Goal: Use online tool/utility: Use online tool/utility

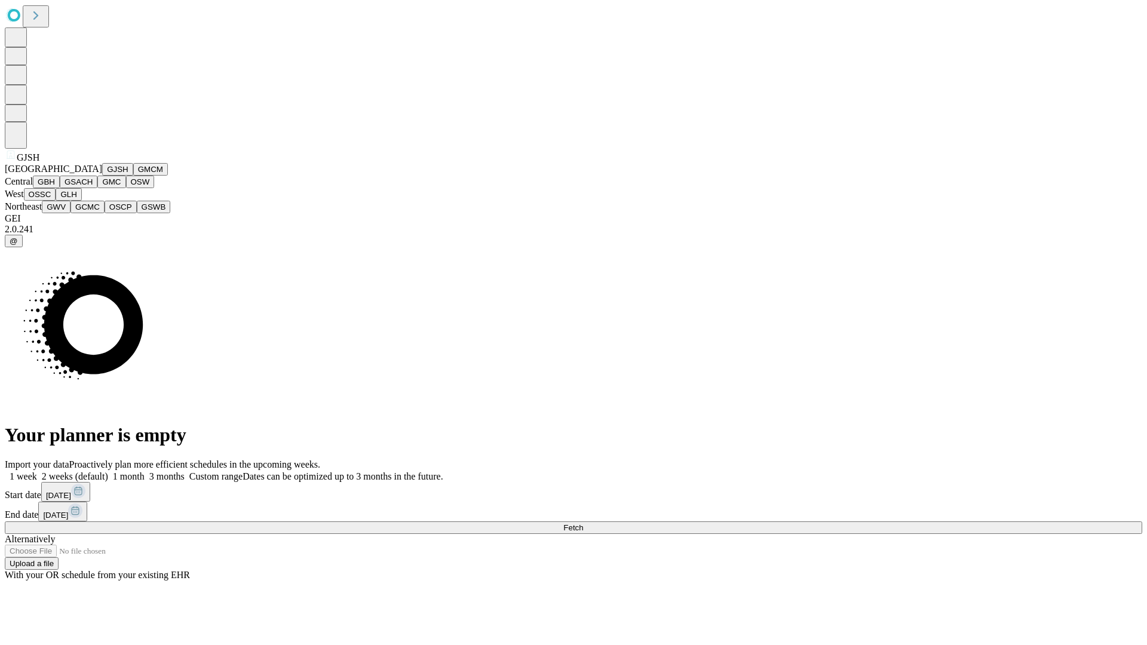
click at [102, 176] on button "GJSH" at bounding box center [117, 169] width 31 height 13
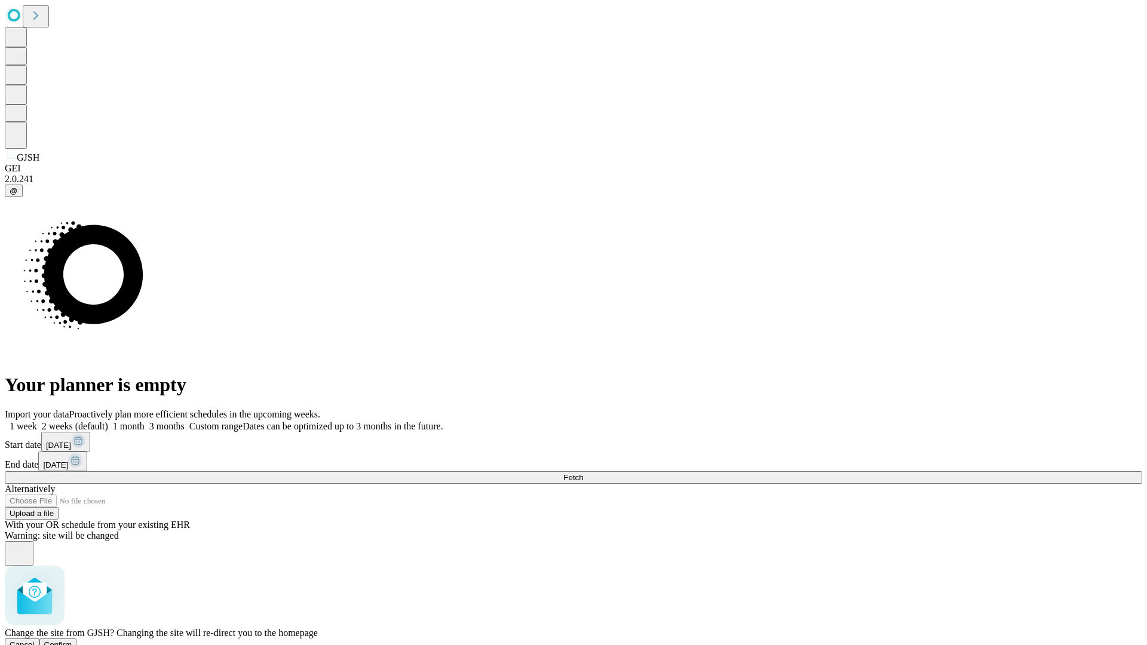
click at [72, 640] on span "Confirm" at bounding box center [58, 644] width 28 height 9
click at [145, 421] on label "1 month" at bounding box center [126, 426] width 36 height 10
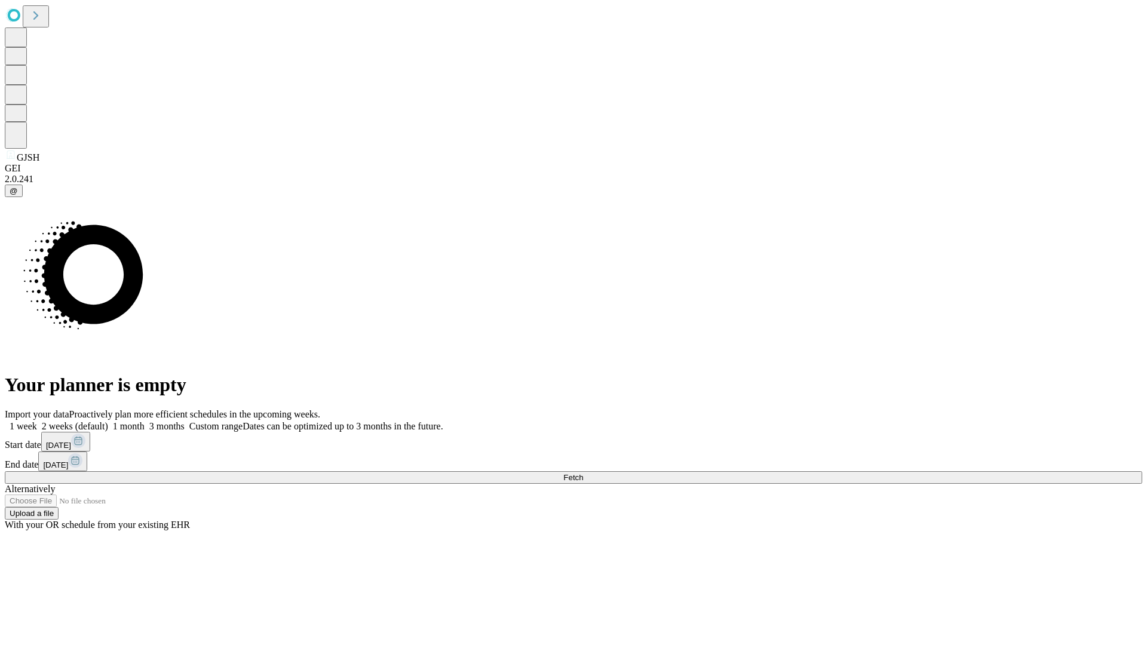
click at [583, 473] on span "Fetch" at bounding box center [573, 477] width 20 height 9
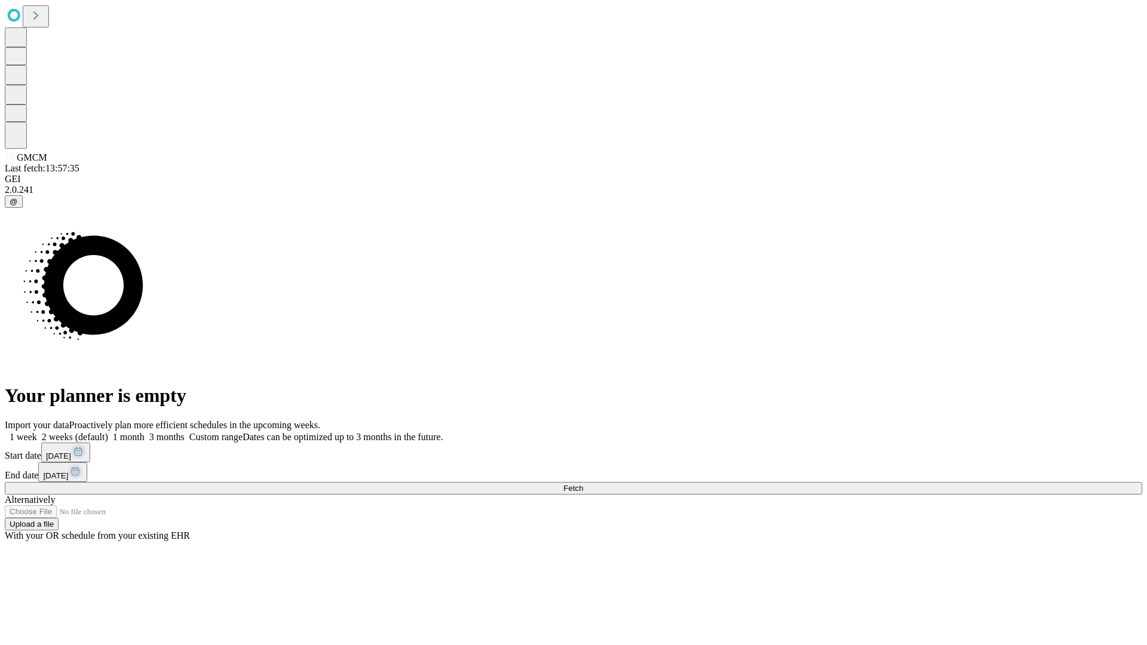
click at [145, 432] on label "1 month" at bounding box center [126, 437] width 36 height 10
click at [583, 484] on span "Fetch" at bounding box center [573, 488] width 20 height 9
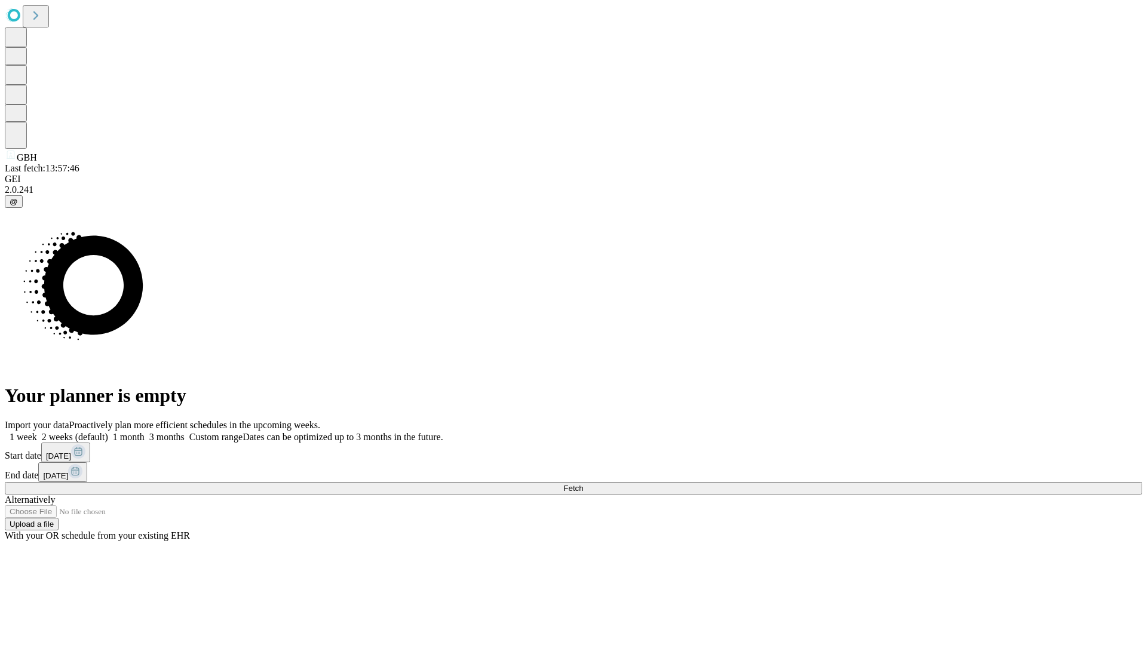
click at [583, 484] on span "Fetch" at bounding box center [573, 488] width 20 height 9
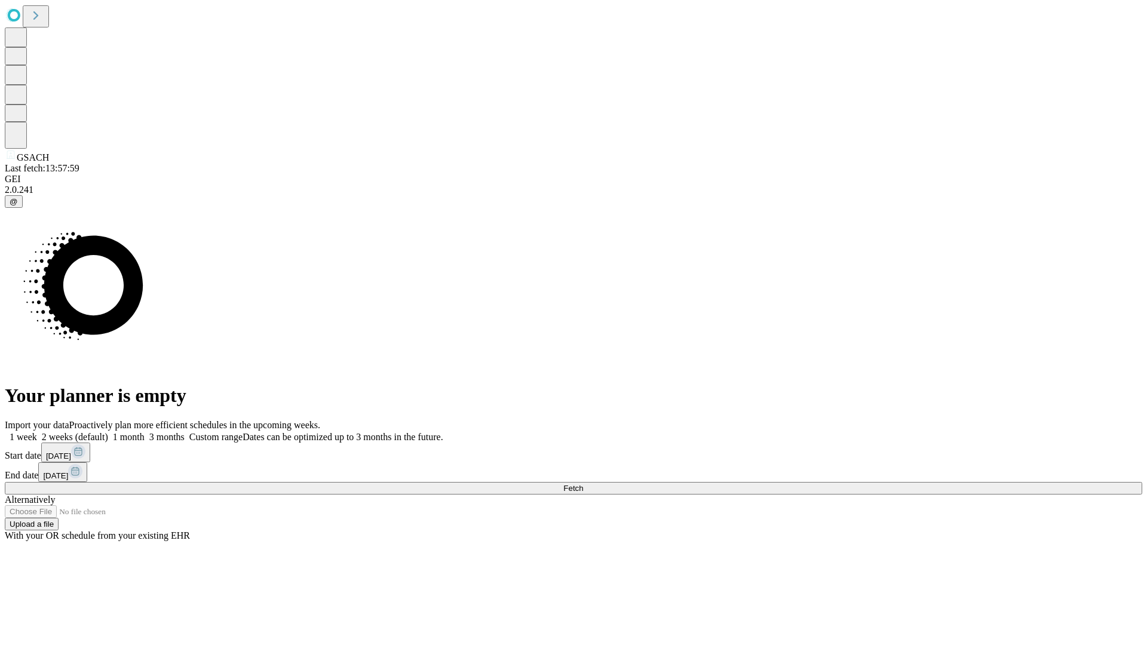
click at [145, 432] on label "1 month" at bounding box center [126, 437] width 36 height 10
click at [583, 484] on span "Fetch" at bounding box center [573, 488] width 20 height 9
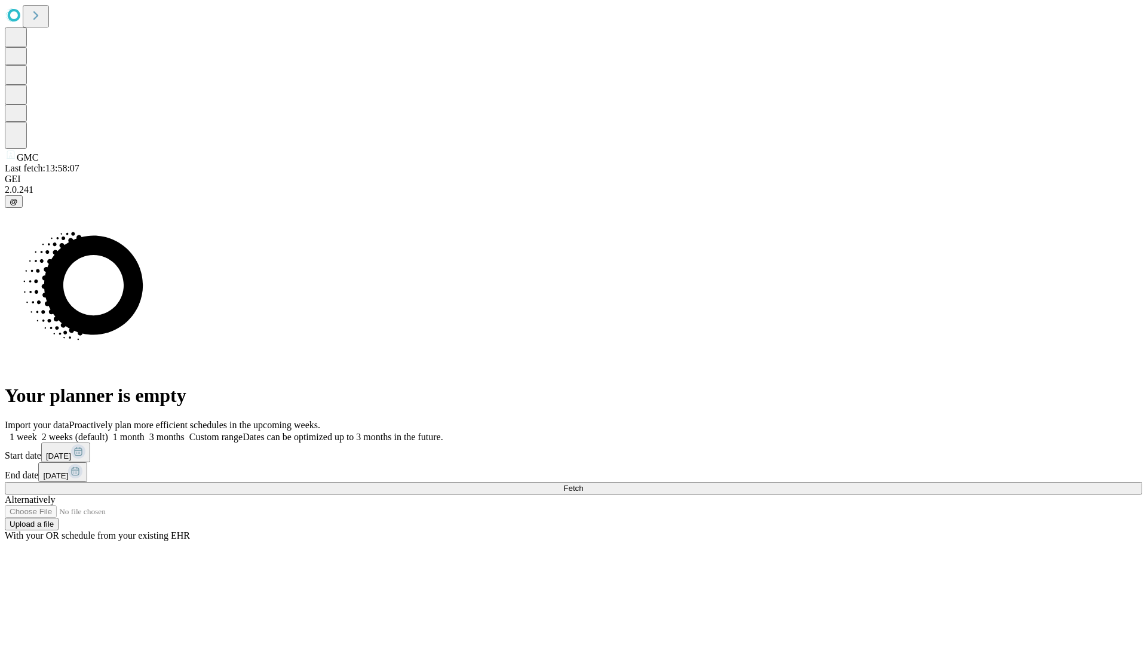
click at [583, 484] on span "Fetch" at bounding box center [573, 488] width 20 height 9
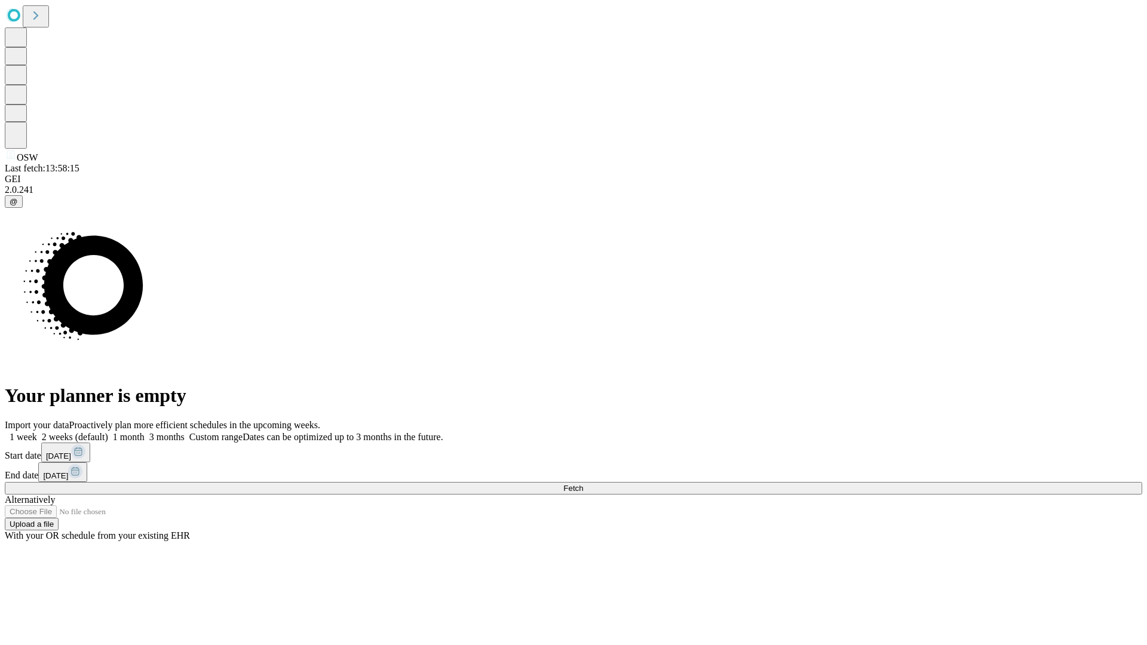
click at [145, 432] on label "1 month" at bounding box center [126, 437] width 36 height 10
click at [583, 484] on span "Fetch" at bounding box center [573, 488] width 20 height 9
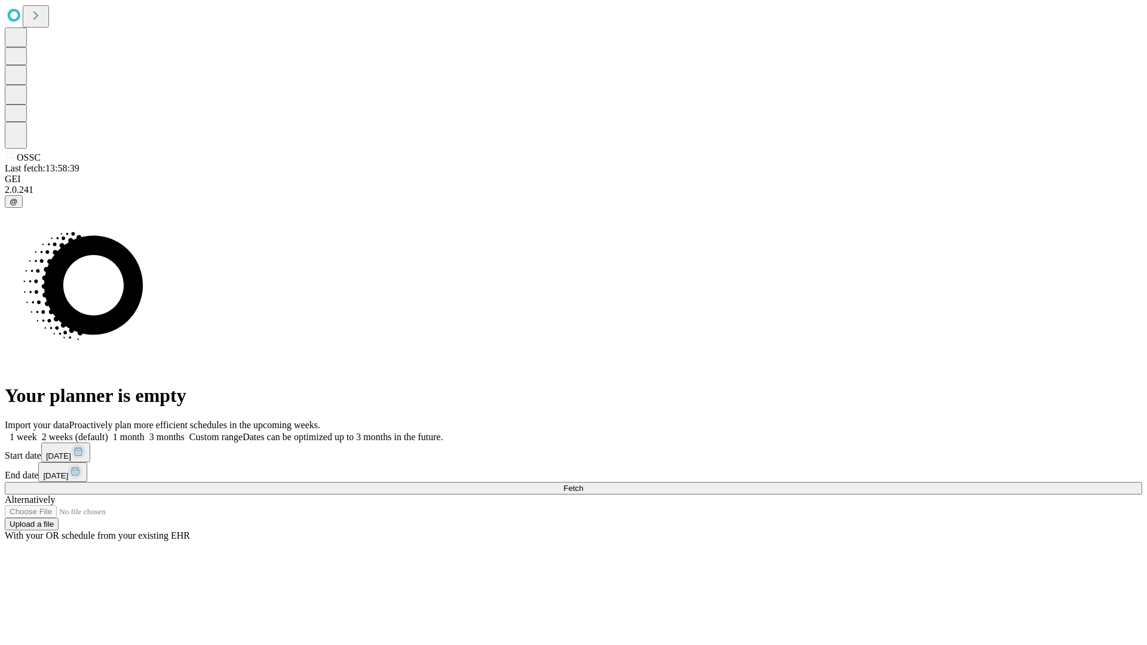
click at [145, 432] on label "1 month" at bounding box center [126, 437] width 36 height 10
click at [583, 484] on span "Fetch" at bounding box center [573, 488] width 20 height 9
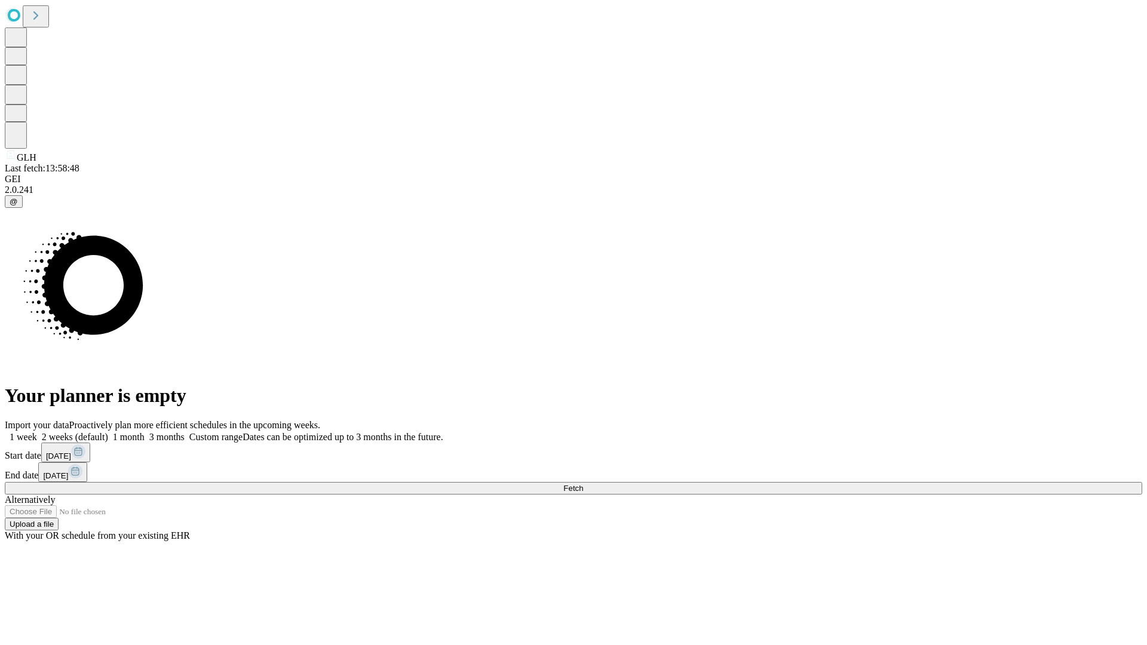
click at [145, 432] on label "1 month" at bounding box center [126, 437] width 36 height 10
click at [583, 484] on span "Fetch" at bounding box center [573, 488] width 20 height 9
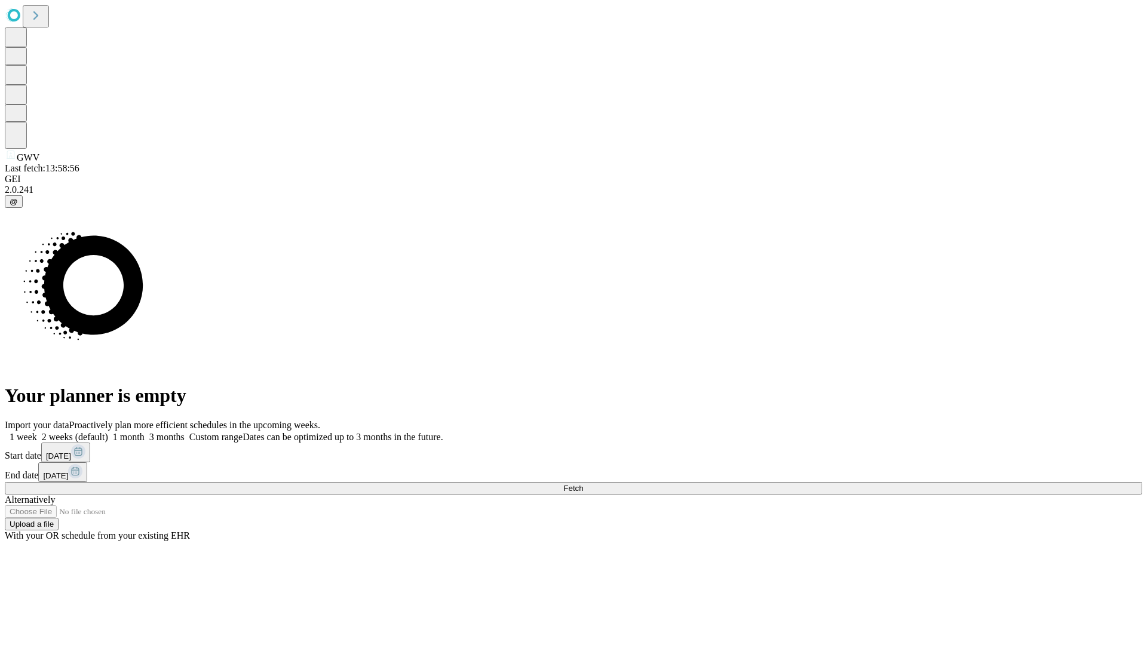
click at [583, 484] on span "Fetch" at bounding box center [573, 488] width 20 height 9
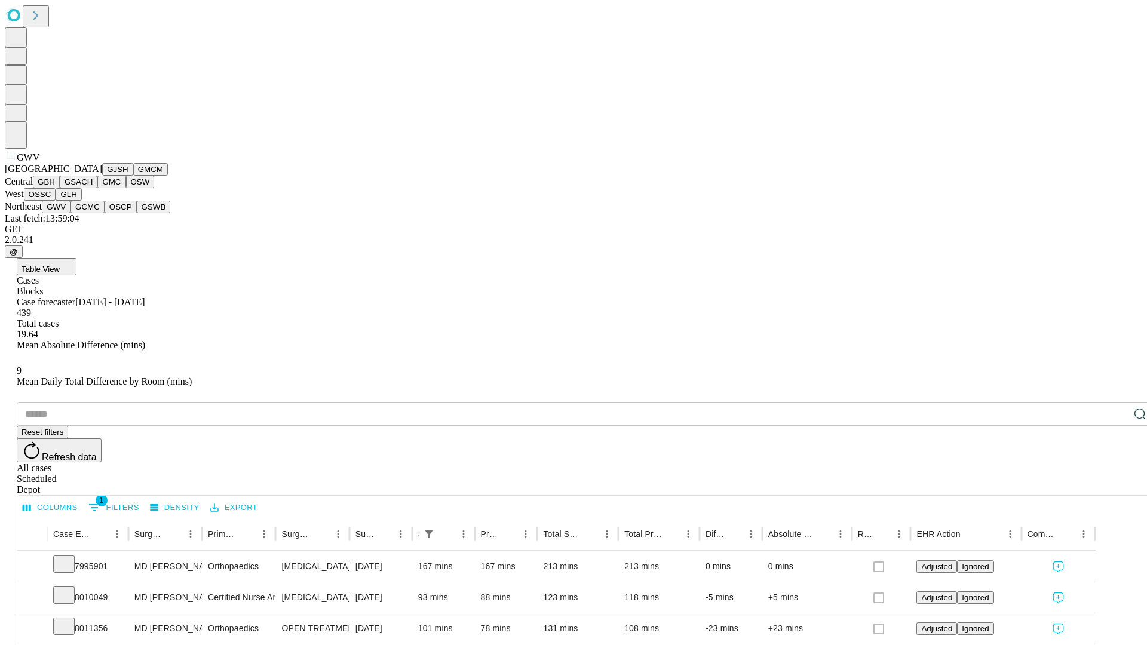
click at [93, 213] on button "GCMC" at bounding box center [87, 207] width 34 height 13
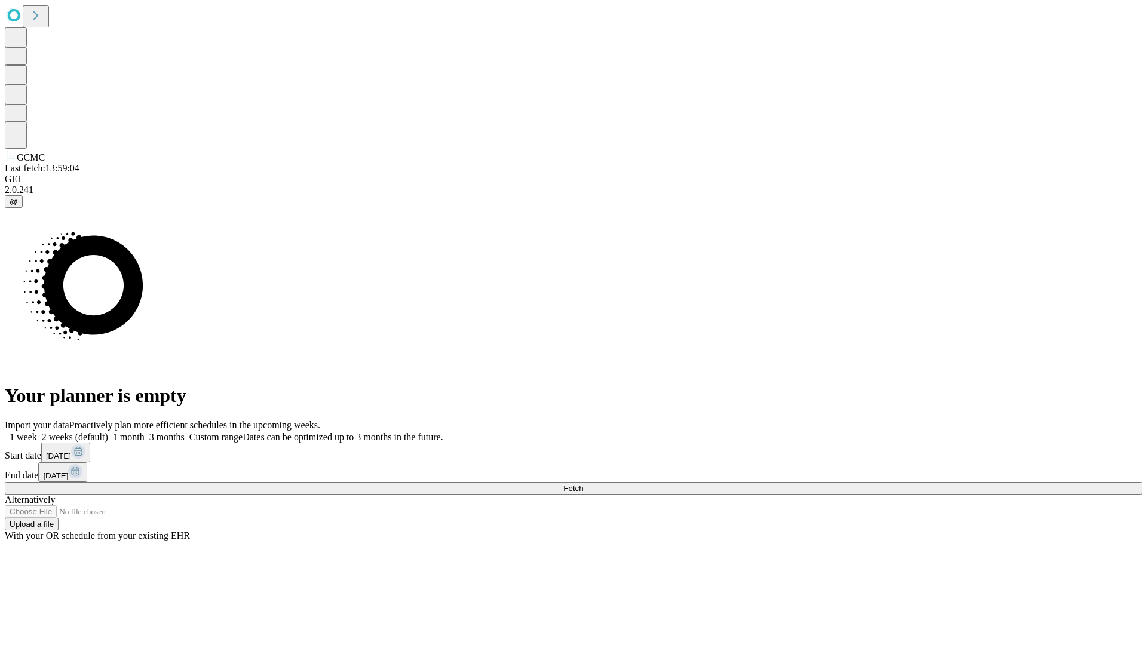
click at [145, 432] on label "1 month" at bounding box center [126, 437] width 36 height 10
click at [583, 484] on span "Fetch" at bounding box center [573, 488] width 20 height 9
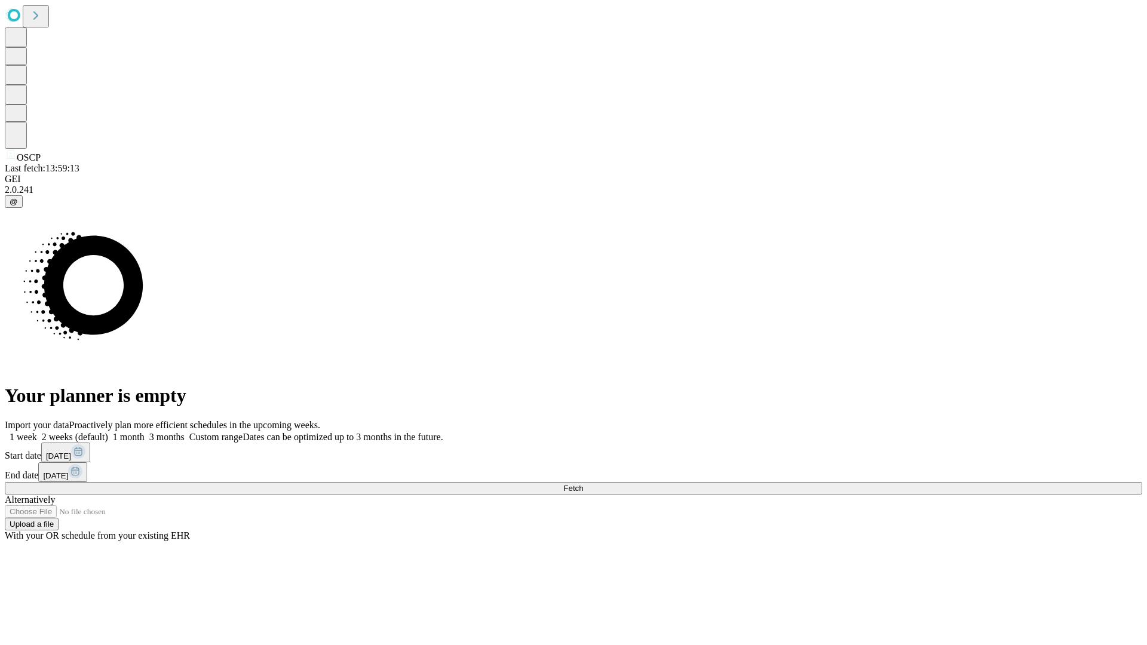
click at [145, 432] on label "1 month" at bounding box center [126, 437] width 36 height 10
click at [583, 484] on span "Fetch" at bounding box center [573, 488] width 20 height 9
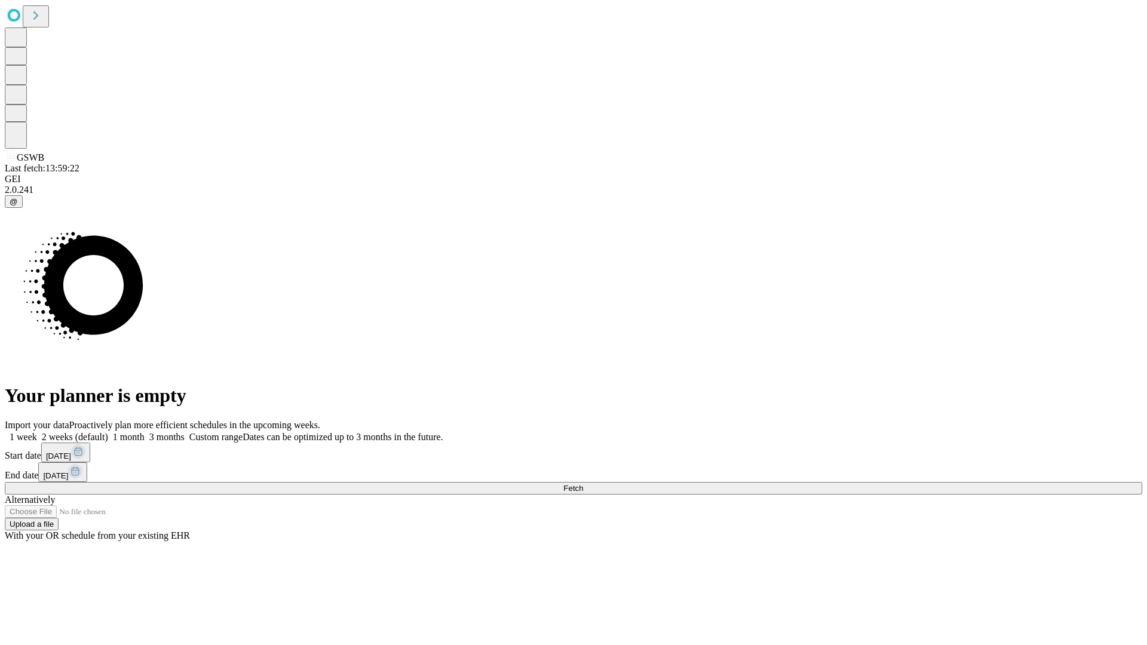
click at [583, 484] on span "Fetch" at bounding box center [573, 488] width 20 height 9
